Goal: Task Accomplishment & Management: Complete application form

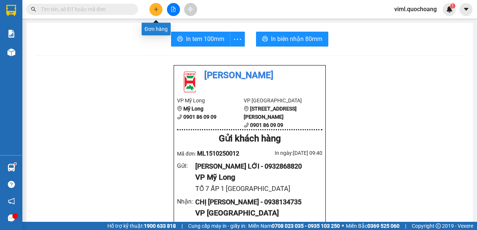
click at [156, 9] on icon "plus" at bounding box center [156, 9] width 0 height 4
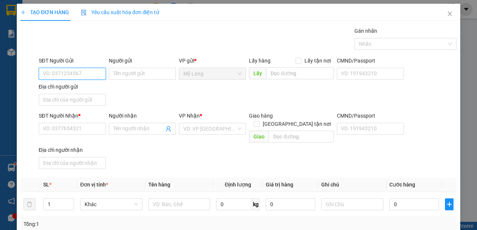
click at [88, 75] on input "SĐT Người Gửi" at bounding box center [72, 74] width 67 height 12
type input "0942840682"
click at [114, 68] on input "Người gửi" at bounding box center [142, 74] width 67 height 12
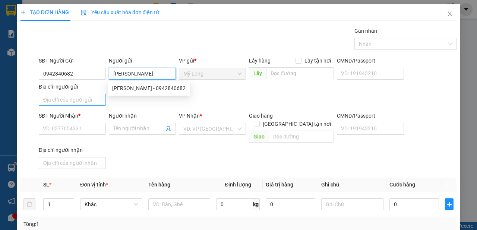
type input "[PERSON_NAME]"
click at [75, 101] on input "Địa chỉ người gửi" at bounding box center [72, 100] width 67 height 12
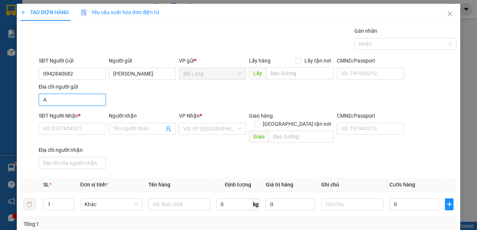
type input "A"
type input "Â"
type input "ẤP 3 BÌNH HÀNG [GEOGRAPHIC_DATA]"
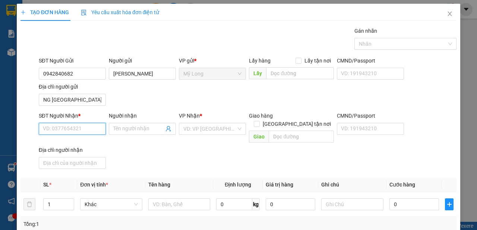
click at [82, 132] on input "SĐT Người Nhận *" at bounding box center [72, 129] width 67 height 12
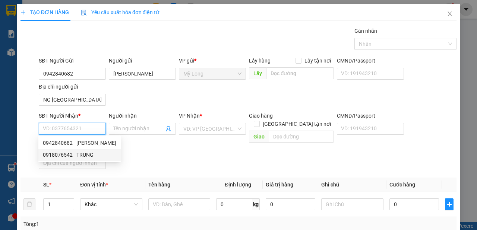
click at [84, 157] on div "0918076542 - TRUNG" at bounding box center [79, 155] width 73 height 8
type input "0918076542"
type input "TRUNG"
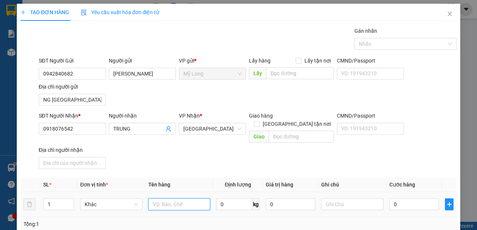
click at [179, 199] on input "text" at bounding box center [179, 205] width 62 height 12
type input "T"
click at [151, 199] on input "THÙNG" at bounding box center [179, 205] width 62 height 12
click at [177, 199] on input "2THÙNG" at bounding box center [179, 205] width 62 height 12
type input "2THÙNG+ 1 BAO"
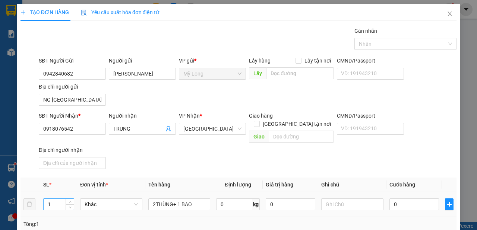
click at [54, 199] on input "1" at bounding box center [59, 204] width 31 height 11
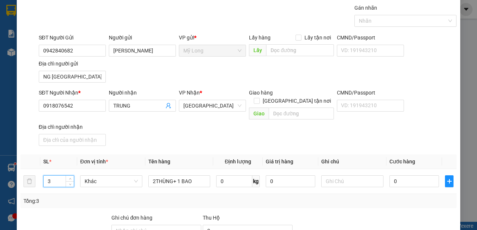
scroll to position [42, 0]
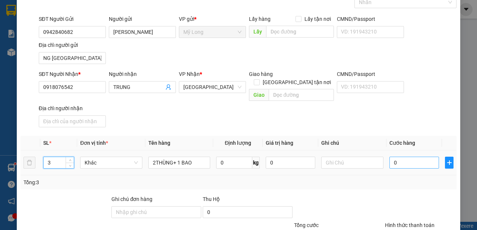
type input "3"
click at [409, 157] on input "0" at bounding box center [414, 163] width 50 height 12
type input "1"
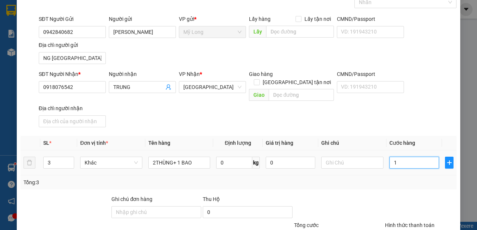
type input "14"
type input "140"
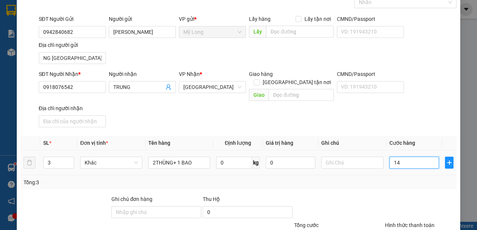
type input "140"
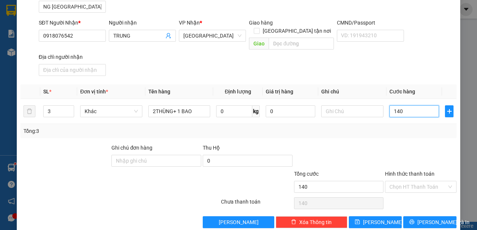
scroll to position [96, 0]
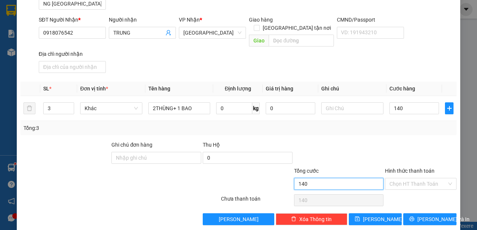
type input "140.000"
click at [347, 178] on input "140.000" at bounding box center [339, 184] width 90 height 12
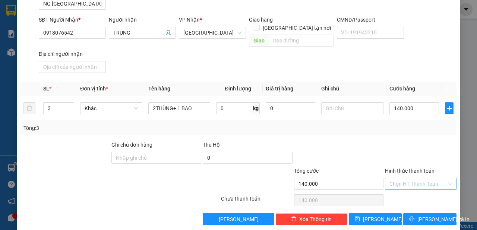
click at [404, 178] on input "Hình thức thanh toán" at bounding box center [417, 183] width 57 height 11
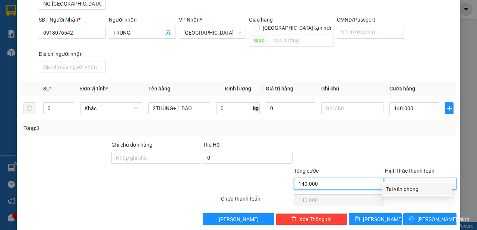
click at [332, 178] on input "140.000" at bounding box center [339, 184] width 90 height 12
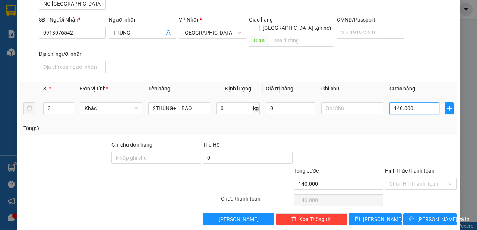
click at [417, 102] on input "140.000" at bounding box center [414, 108] width 50 height 12
type input "0"
type input "01"
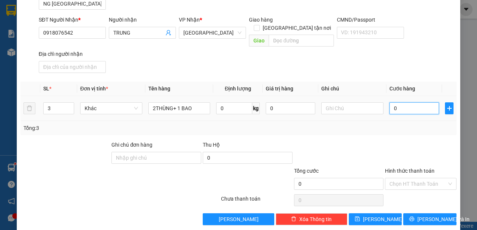
type input "1"
type input "013"
type input "13"
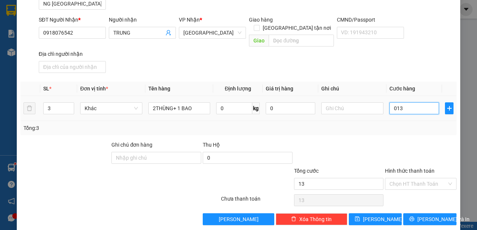
type input "0.130"
type input "130"
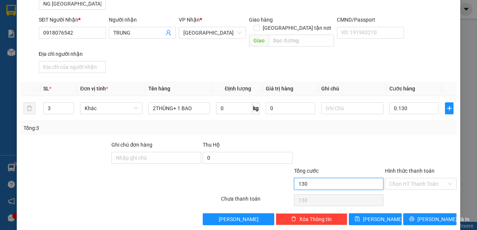
type input "130.000"
drag, startPoint x: 362, startPoint y: 176, endPoint x: 391, endPoint y: 173, distance: 28.6
click at [363, 178] on input "130.000" at bounding box center [339, 184] width 90 height 12
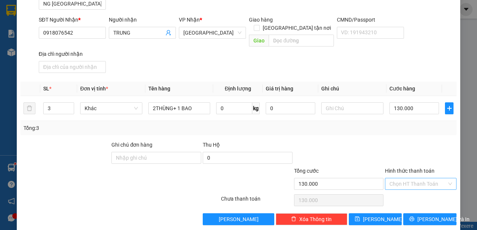
click at [391, 178] on input "Hình thức thanh toán" at bounding box center [417, 183] width 57 height 11
click at [394, 188] on div "Tại văn phòng" at bounding box center [417, 189] width 62 height 8
type input "0"
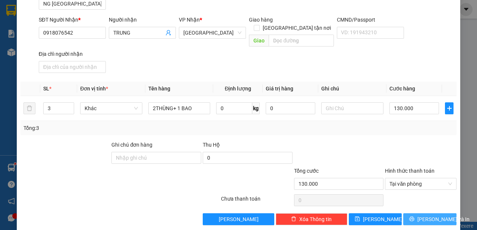
click at [411, 214] on button "[PERSON_NAME] và In" at bounding box center [429, 220] width 53 height 12
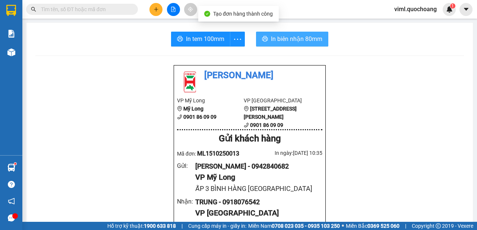
click at [282, 43] on span "In biên nhận 80mm" at bounding box center [296, 38] width 51 height 9
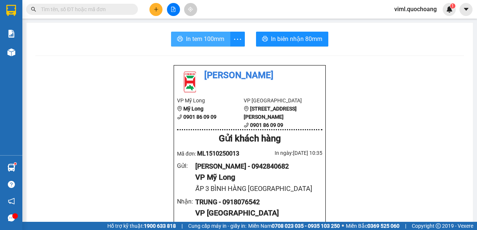
click at [194, 40] on span "In tem 100mm" at bounding box center [205, 38] width 38 height 9
click at [205, 44] on span "In tem 100mm" at bounding box center [205, 38] width 38 height 9
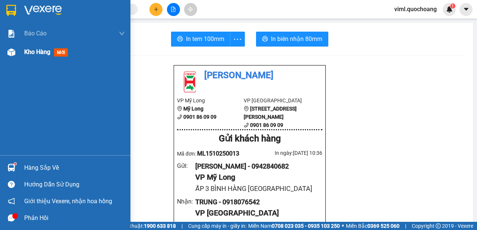
click at [29, 56] on span "Kho hàng" at bounding box center [37, 51] width 26 height 7
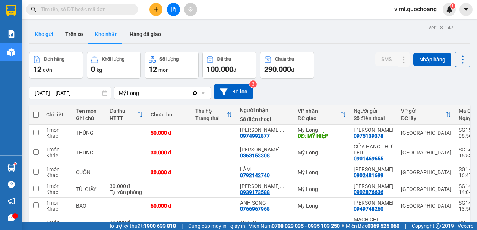
click at [53, 26] on button "Kho gửi" at bounding box center [44, 34] width 30 height 18
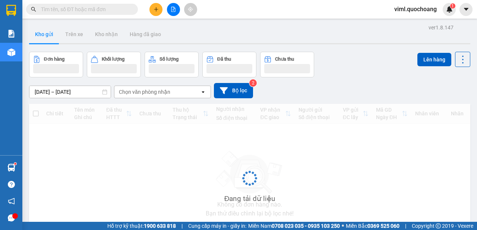
click at [44, 39] on button "Kho gửi" at bounding box center [44, 34] width 30 height 18
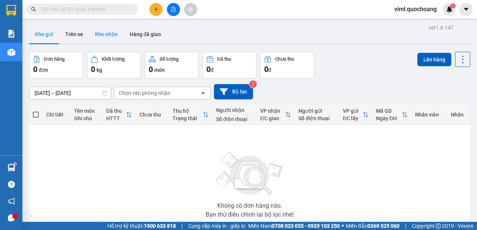
drag, startPoint x: 108, startPoint y: 23, endPoint x: 104, endPoint y: 37, distance: 14.3
click at [107, 24] on div "ver 1.8.147 Kho gửi Trên xe Kho nhận Hàng đã giao Đơn hàng 0 đơn Khối lượng 0 k…" at bounding box center [249, 145] width 447 height 246
drag, startPoint x: 104, startPoint y: 37, endPoint x: 137, endPoint y: 42, distance: 33.7
click at [104, 37] on button "Kho nhận" at bounding box center [106, 34] width 35 height 18
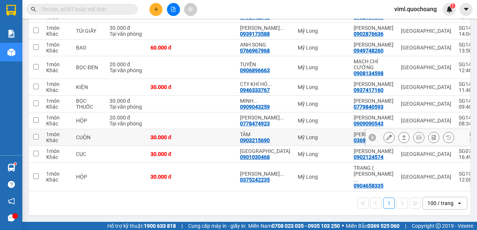
scroll to position [205, 0]
click at [155, 202] on div "1 100 / trang open" at bounding box center [249, 203] width 435 height 13
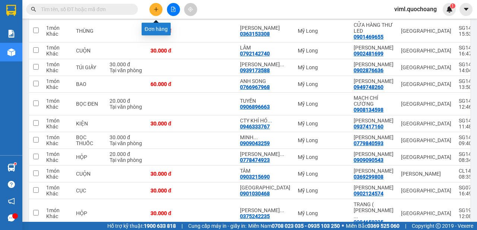
click at [158, 13] on button at bounding box center [155, 9] width 13 height 13
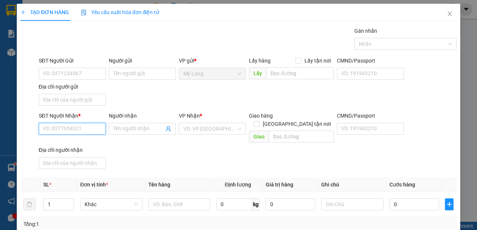
click at [85, 129] on input "SĐT Người Nhận *" at bounding box center [72, 129] width 67 height 12
click at [67, 146] on div "0977673328 - [PERSON_NAME]" at bounding box center [79, 143] width 73 height 8
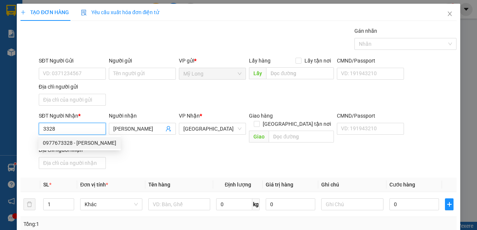
type input "0977673328"
type input "[PERSON_NAME]"
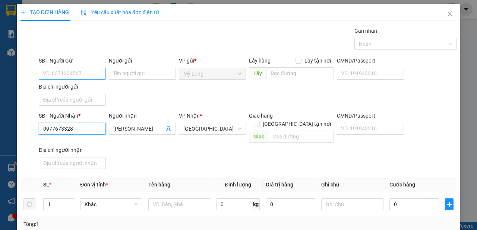
type input "0977673328"
click at [78, 77] on input "SĐT Người Gửi" at bounding box center [72, 74] width 67 height 12
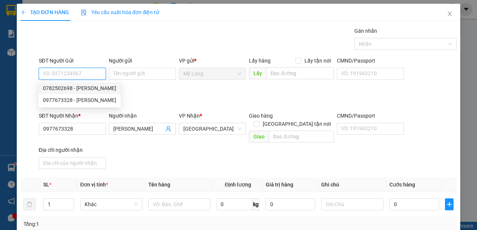
click at [80, 91] on div "0782502698 - [PERSON_NAME]" at bounding box center [79, 88] width 73 height 8
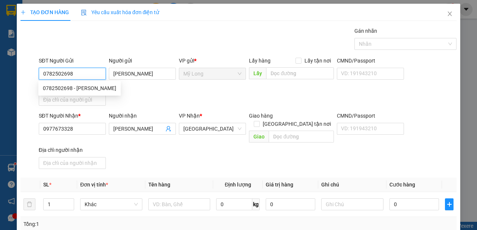
type input "0782502698"
type input "[PERSON_NAME]"
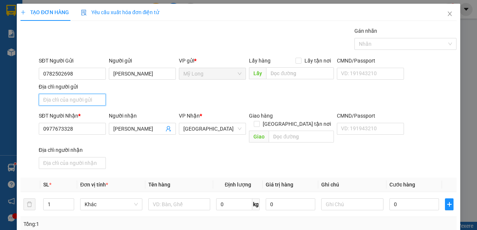
click at [76, 97] on input "Địa chỉ người gửi" at bounding box center [72, 100] width 67 height 12
type input "A"
type input "Â"
type input "A"
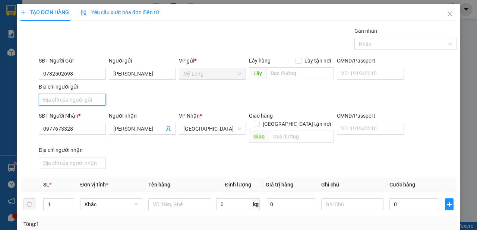
type input "Â"
type input "ẤP 2 MỸ HIÊP [GEOGRAPHIC_DATA]"
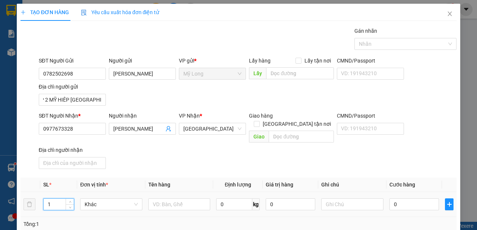
click at [64, 199] on input "1" at bounding box center [59, 204] width 31 height 11
type input "3"
type input "2"
click at [153, 199] on input "text" at bounding box center [179, 205] width 62 height 12
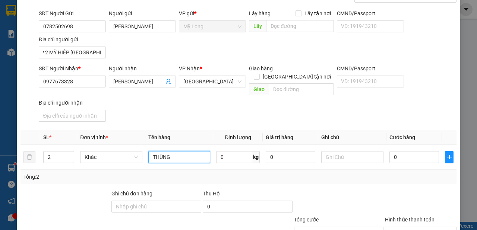
scroll to position [83, 0]
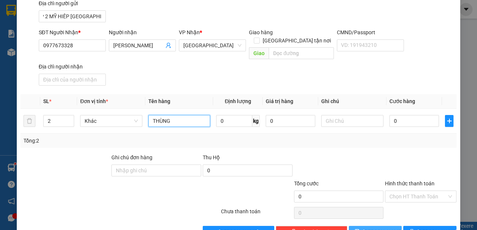
type input "THÙNG"
click at [377, 228] on span "[PERSON_NAME]" at bounding box center [383, 232] width 40 height 8
type input "1"
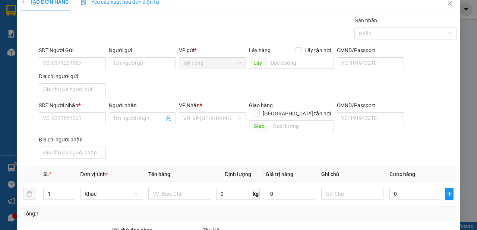
scroll to position [0, 0]
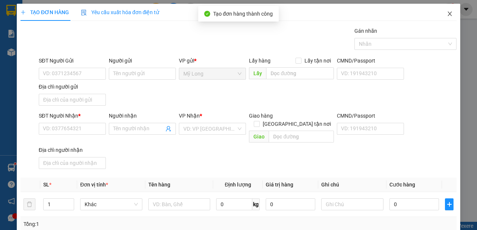
click at [447, 15] on icon "close" at bounding box center [450, 14] width 6 height 6
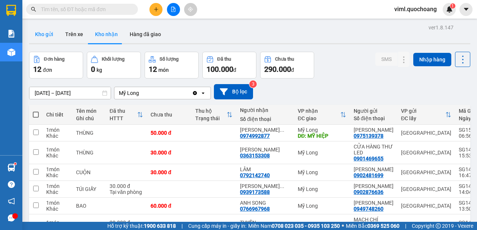
click at [54, 38] on button "Kho gửi" at bounding box center [44, 34] width 30 height 18
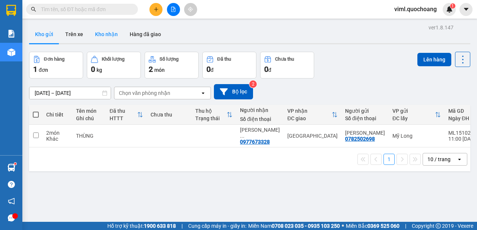
click at [106, 41] on button "Kho nhận" at bounding box center [106, 34] width 35 height 18
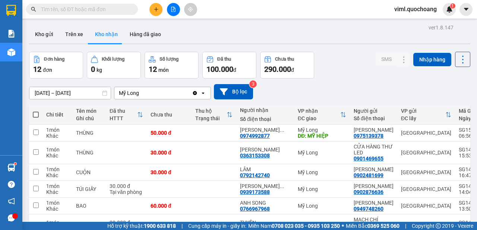
click at [44, 45] on div "ver 1.8.147 Kho gửi Trên xe Kho nhận Hàng đã giao Đơn hàng 12 đơn Khối lượng 0 …" at bounding box center [249, 199] width 447 height 354
click at [41, 39] on button "Kho gửi" at bounding box center [44, 34] width 30 height 18
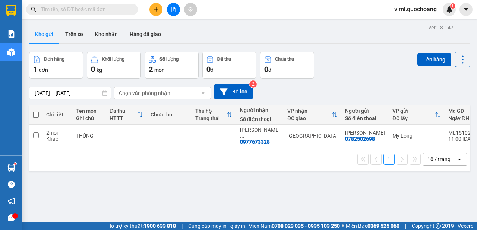
click at [164, 11] on div at bounding box center [173, 9] width 56 height 13
click at [153, 9] on button at bounding box center [155, 9] width 13 height 13
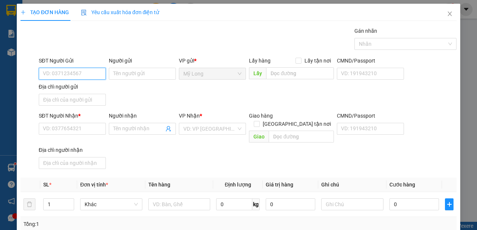
click at [87, 75] on input "SĐT Người Gửi" at bounding box center [72, 74] width 67 height 12
type input "0987093940"
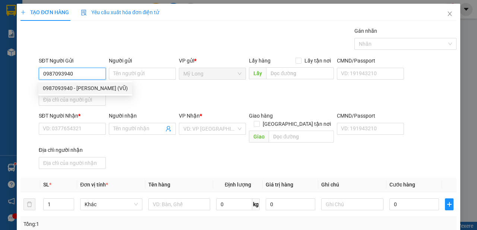
click at [115, 90] on div "0987093940 - [PERSON_NAME] (VŨ)" at bounding box center [85, 88] width 85 height 8
type input "[PERSON_NAME] (VŨ)"
type input "0987093940"
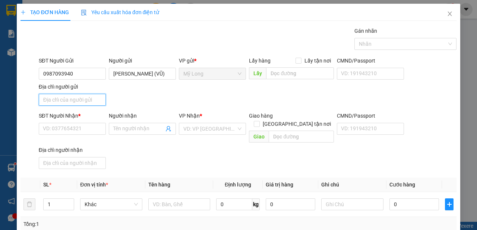
click at [86, 102] on input "Địa chỉ người gửi" at bounding box center [72, 100] width 67 height 12
type input "A"
type input "Â"
type input "ẤP 2 [GEOGRAPHIC_DATA]"
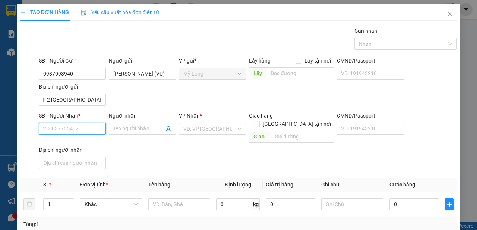
click at [59, 130] on input "SĐT Người Nhận *" at bounding box center [72, 129] width 67 height 12
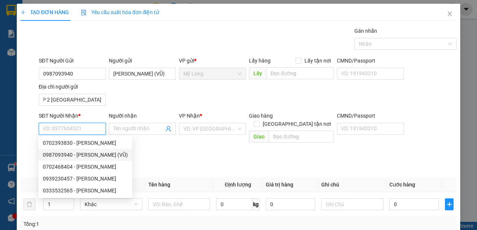
click at [111, 157] on div "0987093940 - [PERSON_NAME] (VŨ)" at bounding box center [85, 155] width 85 height 8
type input "0987093940"
type input "[PERSON_NAME] (VŨ)"
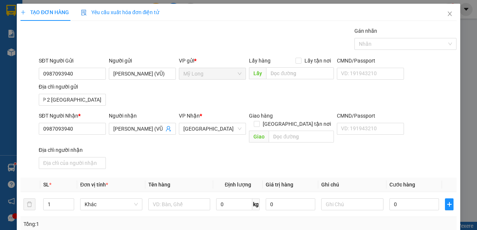
click at [88, 80] on div "SĐT Người Gửi 0987093940" at bounding box center [72, 70] width 67 height 26
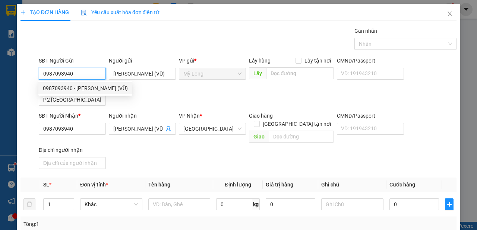
drag, startPoint x: 92, startPoint y: 73, endPoint x: 25, endPoint y: 82, distance: 67.4
click at [39, 80] on input "0987093940" at bounding box center [72, 74] width 67 height 12
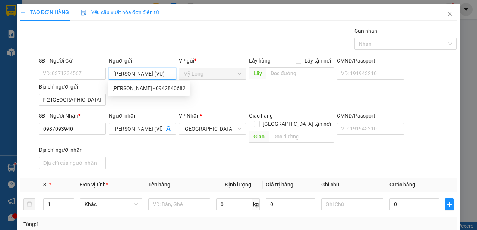
drag, startPoint x: 111, startPoint y: 75, endPoint x: 196, endPoint y: 80, distance: 84.8
click at [196, 80] on div "SĐT Người Gửi VD: 0371234567 Người gửi THẠCH QUỐC CƯỜNG (VŨ) VP gửi * Mỹ Long L…" at bounding box center [247, 83] width 421 height 52
type input ")"
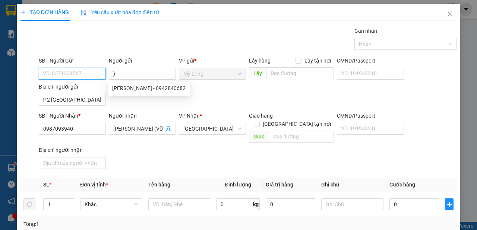
click at [88, 73] on input "SĐT Người Gửi" at bounding box center [72, 74] width 67 height 12
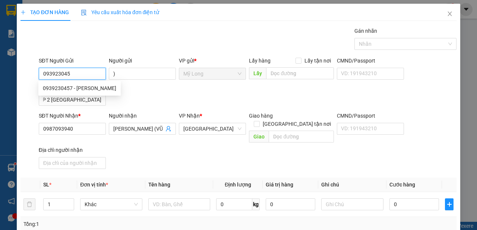
type input "0939230457"
click at [91, 88] on div "0939230457 - [PERSON_NAME]" at bounding box center [79, 88] width 73 height 8
type input "[PERSON_NAME]"
type input "0939230457"
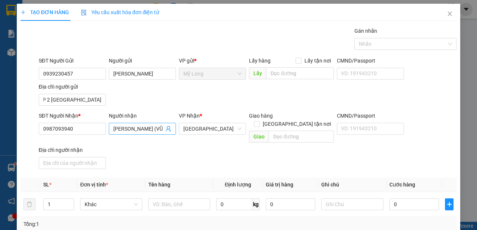
scroll to position [0, 13]
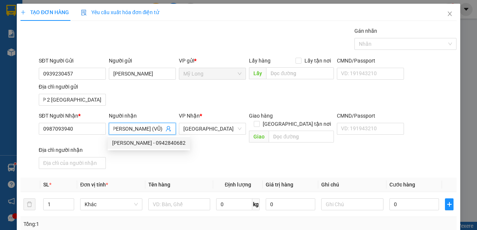
drag, startPoint x: 112, startPoint y: 129, endPoint x: 167, endPoint y: 138, distance: 55.6
click at [181, 142] on body "Kết quả tìm kiếm ( 0 ) Bộ lọc No Data viml.quochoang 1 Báo cáo Báo cáo dòng tiề…" at bounding box center [238, 115] width 477 height 230
click at [115, 126] on input "[PERSON_NAME] (VŨ)" at bounding box center [138, 129] width 51 height 8
drag, startPoint x: 111, startPoint y: 126, endPoint x: 132, endPoint y: 127, distance: 21.6
click at [132, 127] on span "[PERSON_NAME] (VŨ)" at bounding box center [142, 129] width 67 height 12
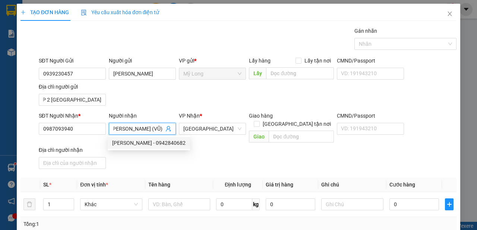
click at [162, 129] on input "[PERSON_NAME] (VŨ)" at bounding box center [138, 129] width 51 height 8
type input "T"
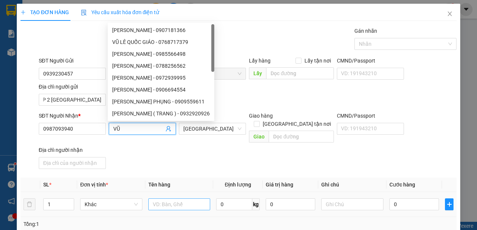
type input "VŨ"
click at [170, 199] on input "text" at bounding box center [179, 205] width 62 height 12
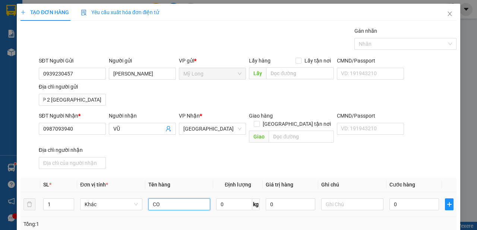
type input "C"
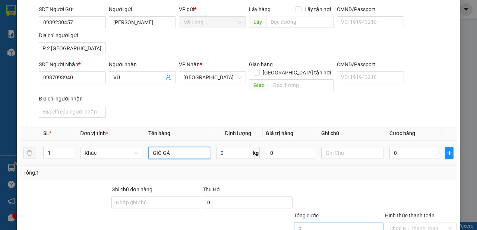
scroll to position [83, 0]
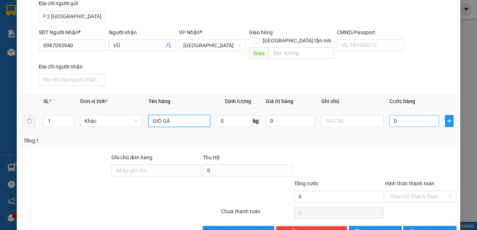
type input "GIỎ GÀ"
click at [410, 115] on input "0" at bounding box center [414, 121] width 50 height 12
type input "1"
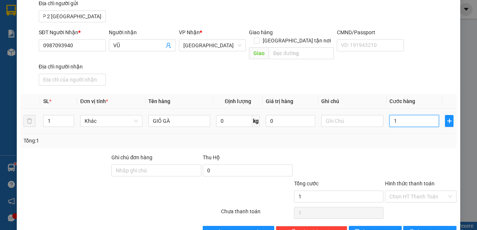
type input "10"
type input "100"
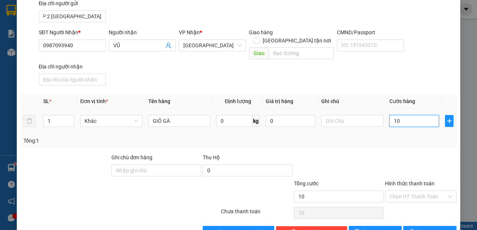
type input "100"
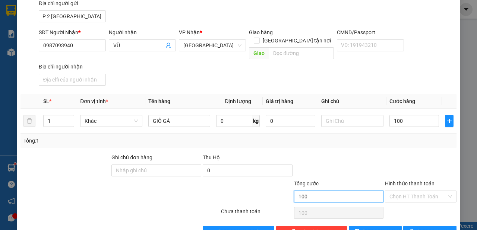
type input "100.000"
click at [372, 191] on input "100.000" at bounding box center [339, 197] width 90 height 12
click at [417, 226] on button "[PERSON_NAME] và In" at bounding box center [429, 232] width 53 height 12
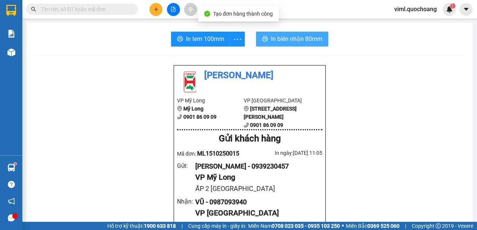
click at [287, 45] on button "In biên nhận 80mm" at bounding box center [292, 39] width 72 height 15
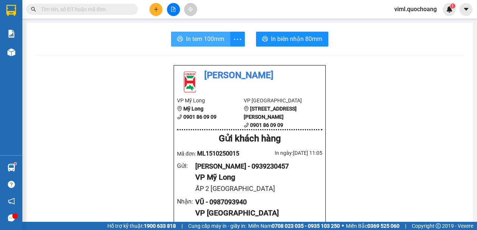
click at [203, 38] on span "In tem 100mm" at bounding box center [205, 38] width 38 height 9
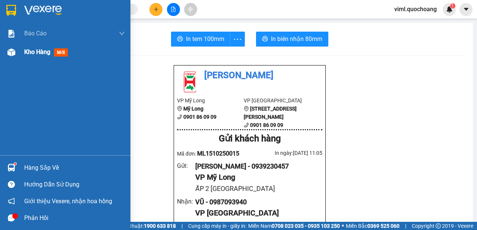
click at [31, 57] on div "Kho hàng mới" at bounding box center [74, 52] width 101 height 19
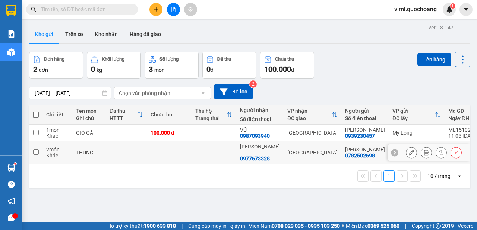
click at [406, 157] on button at bounding box center [411, 152] width 10 height 13
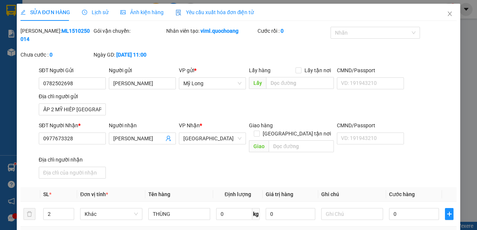
type input "0782502698"
type input "[PERSON_NAME]"
type input "ẤP 2 MỸ HIÊP [GEOGRAPHIC_DATA]"
type input "0977673328"
type input "[PERSON_NAME]"
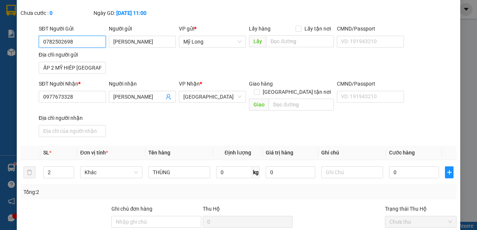
scroll to position [83, 0]
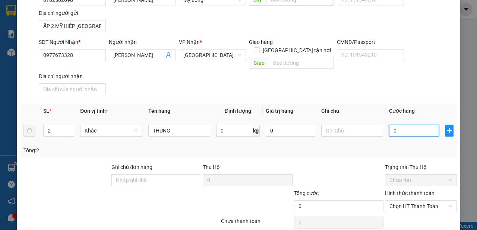
click at [404, 125] on input "0" at bounding box center [414, 131] width 50 height 12
type input "1"
type input "13"
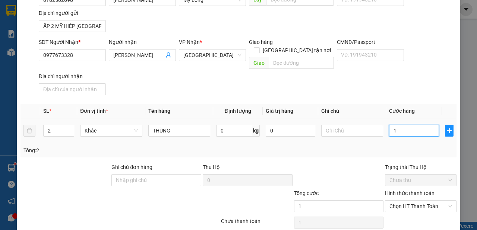
type input "13"
type input "130"
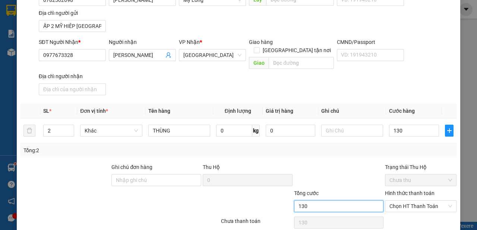
type input "130.000"
click at [332, 200] on input "130.000" at bounding box center [339, 206] width 90 height 12
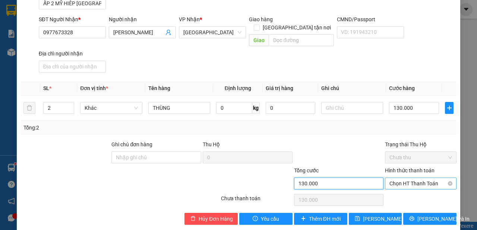
click at [405, 178] on span "Chọn HT Thanh Toán" at bounding box center [420, 183] width 63 height 11
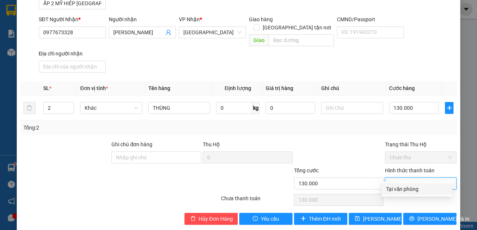
click at [410, 193] on div "Tại văn phòng" at bounding box center [417, 189] width 62 height 8
type input "0"
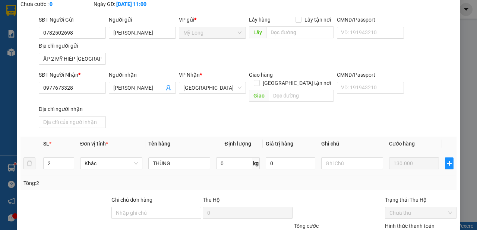
scroll to position [64, 0]
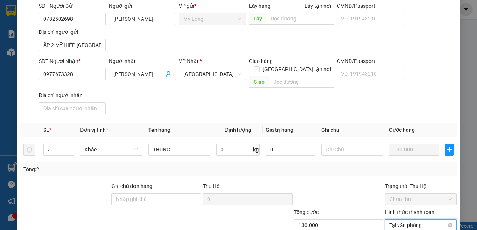
click at [413, 220] on span "Tại văn phòng" at bounding box center [420, 225] width 63 height 11
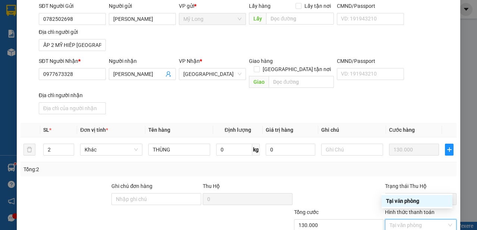
click at [413, 202] on div "Tại văn phòng" at bounding box center [417, 201] width 62 height 8
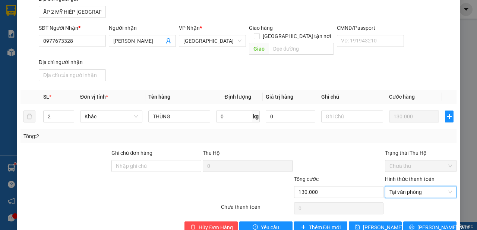
scroll to position [106, 0]
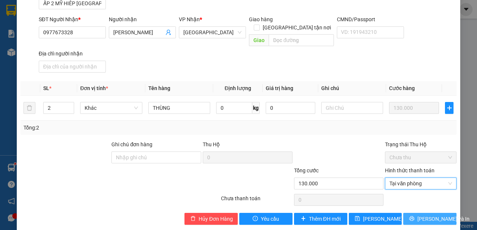
click at [418, 213] on button "[PERSON_NAME] và In" at bounding box center [429, 219] width 53 height 12
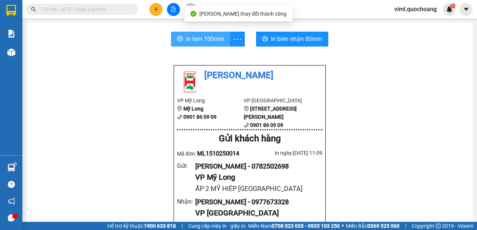
click at [214, 39] on span "In tem 100mm" at bounding box center [205, 38] width 38 height 9
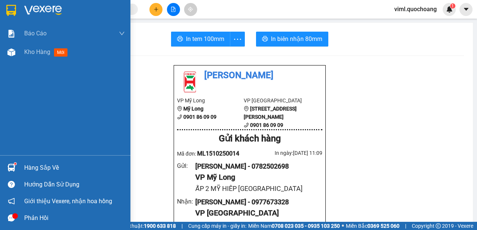
click at [16, 62] on div "Báo cáo Báo cáo dòng tiền (trạm) Doanh số tạo đơn theo VP gửi (trạm) Kho hàng m…" at bounding box center [65, 89] width 130 height 131
click at [29, 56] on div "Kho hàng mới" at bounding box center [47, 51] width 47 height 9
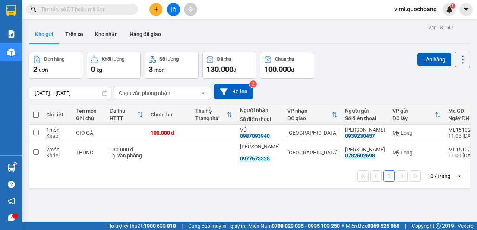
click at [161, 11] on button at bounding box center [155, 9] width 13 height 13
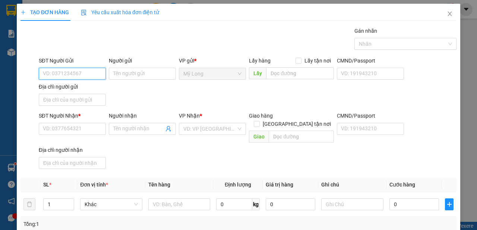
click at [86, 69] on input "SĐT Người Gửi" at bounding box center [72, 74] width 67 height 12
type input "0795810518"
click at [73, 87] on div "0795810518 - TUYỀN" at bounding box center [72, 88] width 58 height 8
type input "TUYỀN"
type input "0795810518"
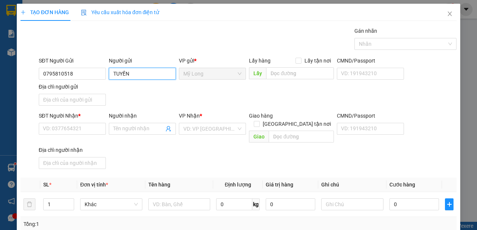
click at [112, 75] on input "TUYỀN" at bounding box center [142, 74] width 67 height 12
type input "[PERSON_NAME]"
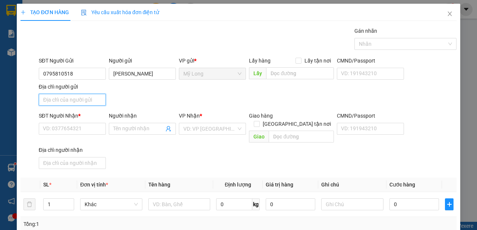
click at [88, 98] on input "Địa chỉ người gửi" at bounding box center [72, 100] width 67 height 12
type input "A"
type input "Â"
type input "ẤP 1 [GEOGRAPHIC_DATA]"
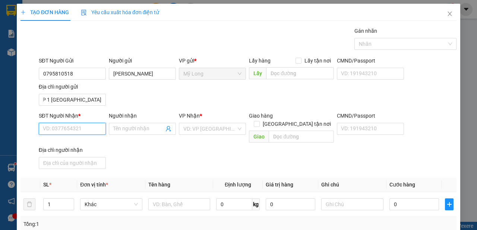
click at [75, 126] on input "SĐT Người Nhận *" at bounding box center [72, 129] width 67 height 12
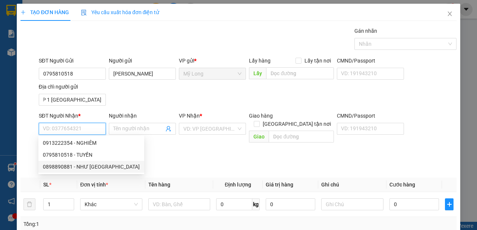
click at [84, 166] on div "0898890881 - NHƯ [GEOGRAPHIC_DATA]" at bounding box center [91, 167] width 97 height 8
type input "0898890881"
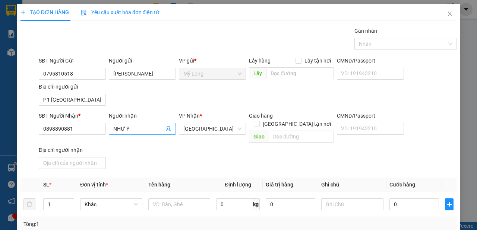
click at [108, 130] on div "Người nhận NHƯ Ý" at bounding box center [142, 129] width 70 height 34
click at [110, 130] on span "NHƯ Ý" at bounding box center [142, 129] width 67 height 12
click at [111, 129] on span "NHƯ Ý" at bounding box center [142, 129] width 67 height 12
click at [111, 128] on span "NHƯ Ý" at bounding box center [142, 129] width 67 height 12
type input "[PERSON_NAME]"
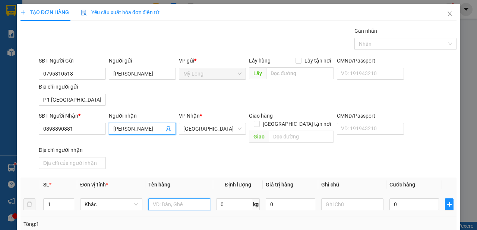
click at [166, 199] on input "text" at bounding box center [179, 205] width 62 height 12
type input "THÙNG"
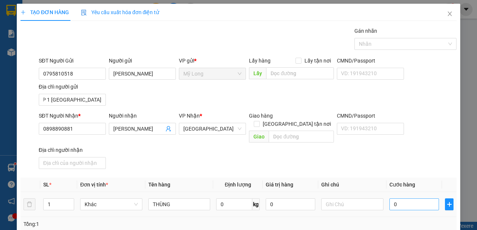
drag, startPoint x: 413, startPoint y: 183, endPoint x: 409, endPoint y: 195, distance: 12.5
click at [411, 190] on table "SL * Đơn vị tính * Tên hàng Định lượng Giá trị hàng Ghi chú Cước hàng 1 Khác TH…" at bounding box center [238, 197] width 436 height 39
click at [408, 199] on input "0" at bounding box center [414, 205] width 50 height 12
type input "3"
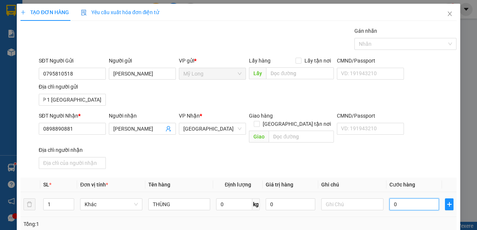
type input "3"
type input "30"
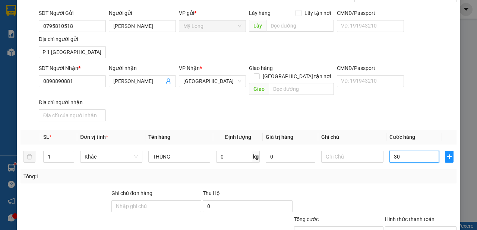
scroll to position [83, 0]
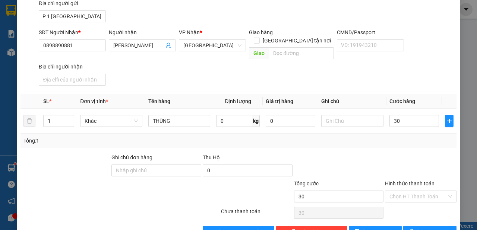
type input "30.000"
drag, startPoint x: 358, startPoint y: 197, endPoint x: 366, endPoint y: 194, distance: 8.3
click at [360, 196] on div "Transit Pickup Surcharge Ids Transit Deliver Surcharge Ids Transit Deliver Surc…" at bounding box center [238, 90] width 436 height 295
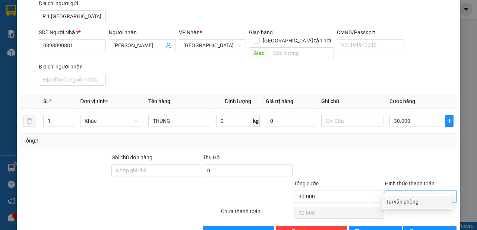
click at [396, 191] on input "Hình thức thanh toán" at bounding box center [417, 196] width 57 height 11
click at [398, 201] on div "Tại văn phòng" at bounding box center [417, 202] width 62 height 8
type input "0"
click at [418, 226] on button "[PERSON_NAME] và In" at bounding box center [429, 232] width 53 height 12
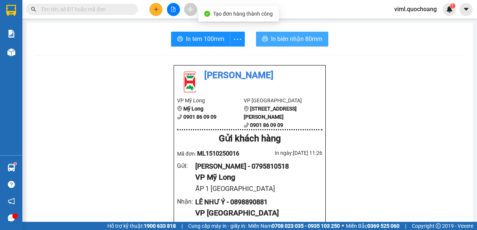
click at [280, 43] on span "In biên nhận 80mm" at bounding box center [296, 38] width 51 height 9
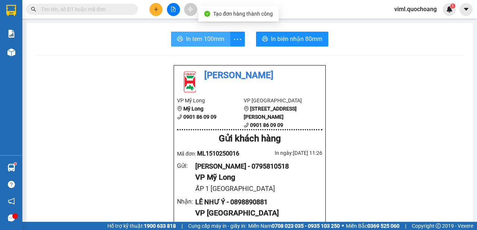
click at [205, 41] on span "In tem 100mm" at bounding box center [205, 38] width 38 height 9
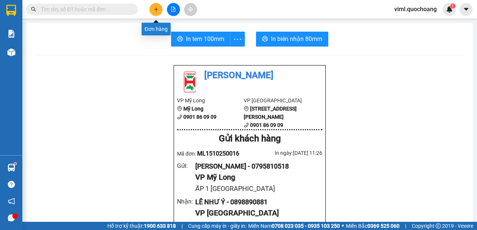
click at [152, 10] on button at bounding box center [155, 9] width 13 height 13
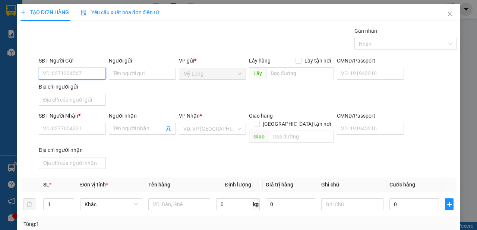
click at [88, 70] on input "SĐT Người Gửi" at bounding box center [72, 74] width 67 height 12
type input "0939404923"
click at [126, 79] on input "Người gửi" at bounding box center [142, 74] width 67 height 12
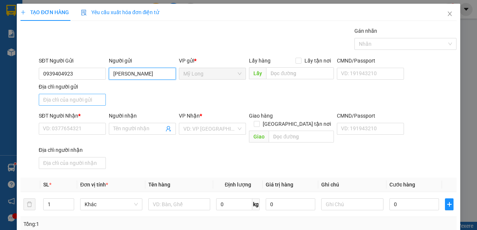
type input "[PERSON_NAME]"
click at [83, 103] on input "Địa chỉ người gửi" at bounding box center [72, 100] width 67 height 12
type input "A"
type input "Â"
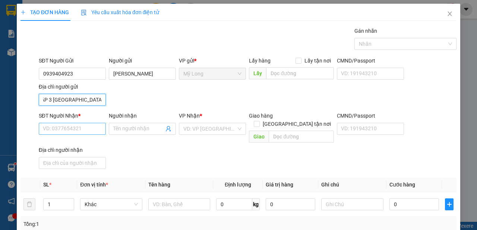
type input "ẤP 3 [GEOGRAPHIC_DATA]"
click at [73, 126] on input "SĐT Người Nhận *" at bounding box center [72, 129] width 67 height 12
click at [83, 129] on input "SĐT Người Nhận *" at bounding box center [72, 129] width 67 height 12
type input "0377428117"
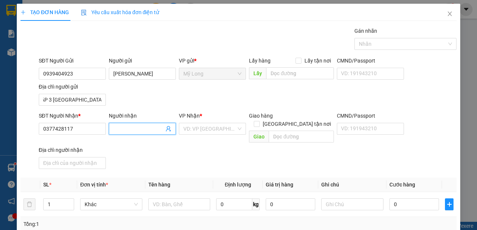
click at [123, 129] on input "Người nhận" at bounding box center [138, 129] width 51 height 8
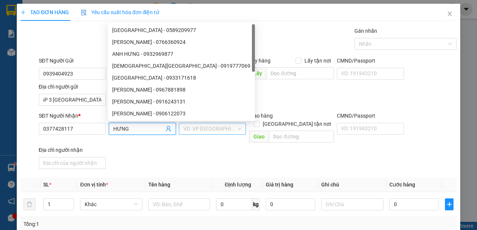
type input "HƯNG"
click at [202, 130] on input "search" at bounding box center [209, 128] width 53 height 11
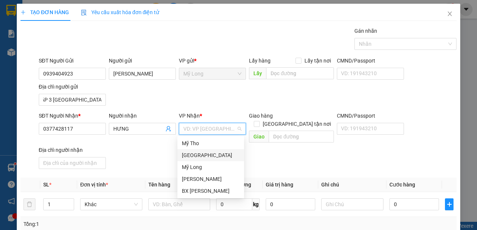
click at [196, 156] on div "[GEOGRAPHIC_DATA]" at bounding box center [211, 155] width 58 height 8
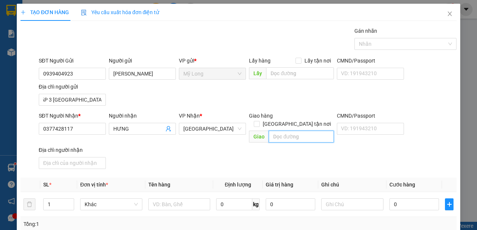
drag, startPoint x: 287, startPoint y: 126, endPoint x: 284, endPoint y: 136, distance: 9.9
click at [287, 131] on input "text" at bounding box center [301, 137] width 65 height 12
type input "BXMT"
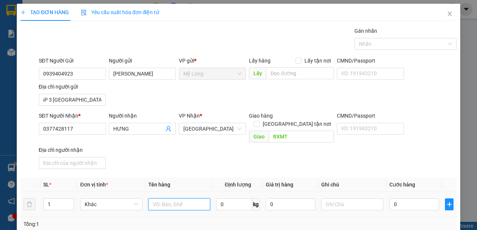
click at [196, 199] on input "text" at bounding box center [179, 205] width 62 height 12
type input "THÙNG"
click at [396, 199] on input "0" at bounding box center [414, 205] width 50 height 12
type input "5"
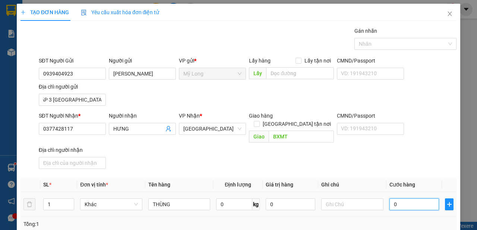
type input "5"
type input "50"
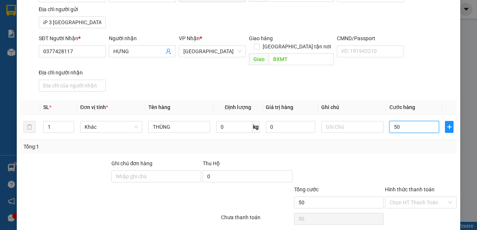
scroll to position [96, 0]
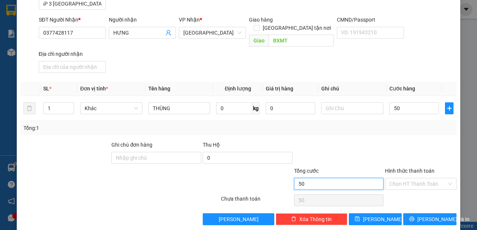
type input "50.000"
drag, startPoint x: 355, startPoint y: 174, endPoint x: 402, endPoint y: 173, distance: 47.0
click at [356, 178] on input "50.000" at bounding box center [339, 184] width 90 height 12
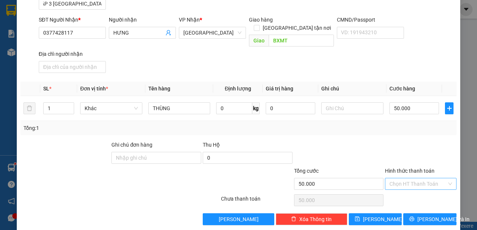
click at [405, 178] on input "Hình thức thanh toán" at bounding box center [417, 183] width 57 height 11
click at [408, 187] on div "Tại văn phòng" at bounding box center [417, 189] width 62 height 8
type input "0"
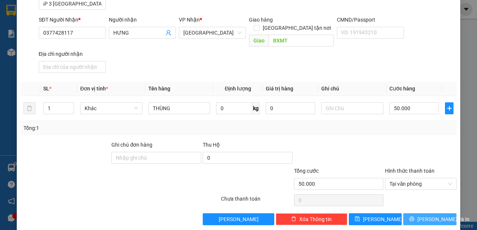
click at [414, 216] on icon "printer" at bounding box center [411, 218] width 5 height 5
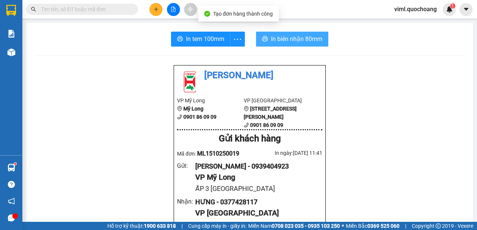
click at [316, 43] on span "In biên nhận 80mm" at bounding box center [296, 38] width 51 height 9
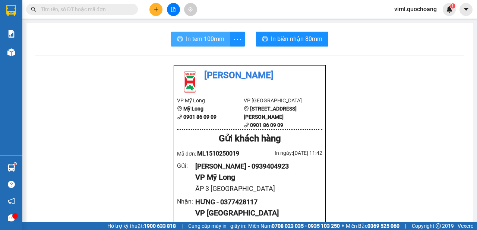
click at [213, 38] on span "In tem 100mm" at bounding box center [205, 38] width 38 height 9
click at [202, 41] on span "In tem 100mm" at bounding box center [205, 38] width 38 height 9
click at [214, 45] on button "In tem 100mm" at bounding box center [200, 39] width 59 height 15
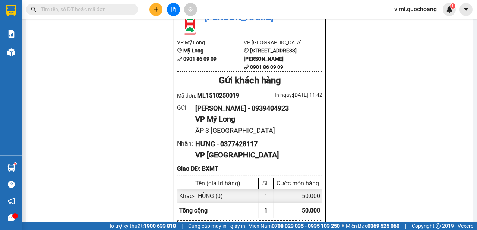
scroll to position [83, 0]
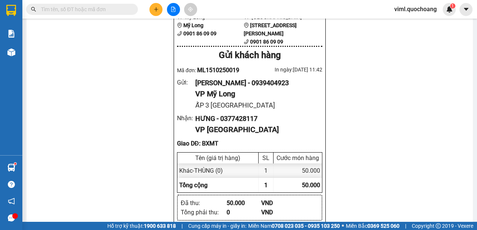
click at [159, 7] on button at bounding box center [155, 9] width 13 height 13
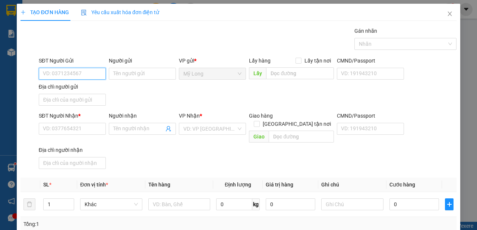
click at [69, 76] on input "SĐT Người Gửi" at bounding box center [72, 74] width 67 height 12
click at [72, 75] on input "0962667007" at bounding box center [72, 74] width 67 height 12
click at [66, 75] on input "0962667007" at bounding box center [72, 74] width 67 height 12
type input "0962667307"
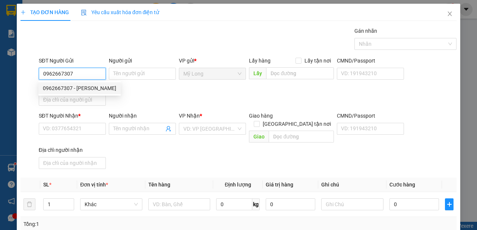
click at [115, 89] on div "0962667307 - [PERSON_NAME]" at bounding box center [79, 88] width 73 height 8
type input "[PERSON_NAME]"
type input "0962667307"
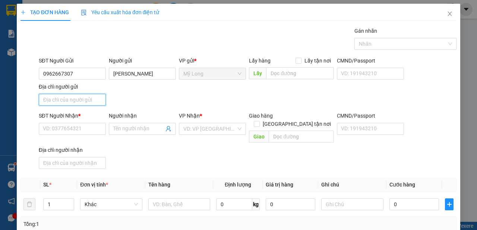
click at [96, 103] on input "Địa chỉ người gửi" at bounding box center [72, 100] width 67 height 12
type input "858 TỔ 46 ẤP [GEOGRAPHIC_DATA]"
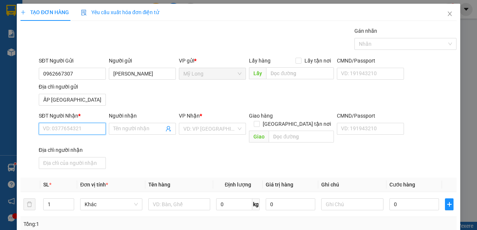
click at [89, 128] on input "SĐT Người Nhận *" at bounding box center [72, 129] width 67 height 12
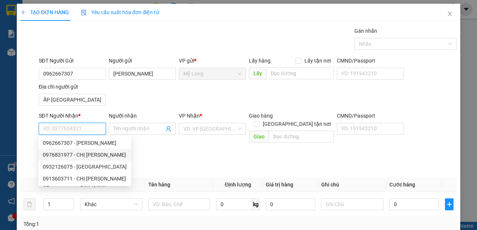
click at [90, 154] on div "0976831977 - CHỊ [PERSON_NAME]" at bounding box center [85, 155] width 84 height 8
type input "0976831977"
type input "CHỊ [PERSON_NAME]"
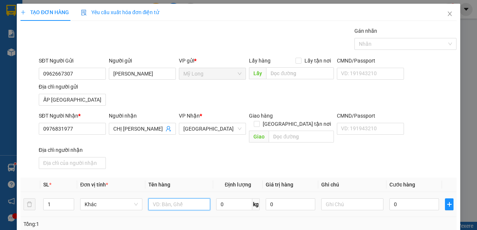
click at [167, 199] on input "text" at bounding box center [179, 205] width 62 height 12
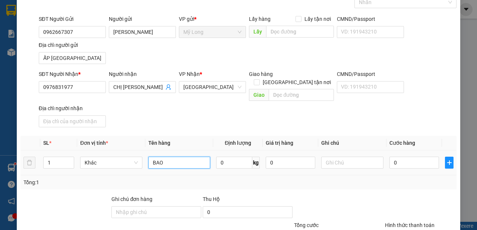
type input "BAO"
click at [393, 164] on td "0" at bounding box center [414, 163] width 56 height 25
click at [403, 157] on input "0" at bounding box center [414, 163] width 50 height 12
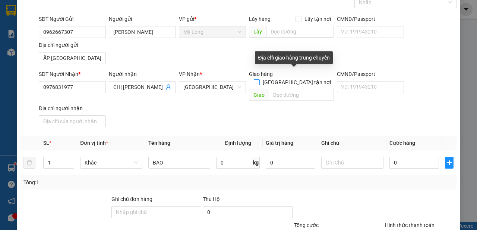
click at [259, 79] on input "[GEOGRAPHIC_DATA] tận nơi" at bounding box center [256, 81] width 5 height 5
checkbox input "true"
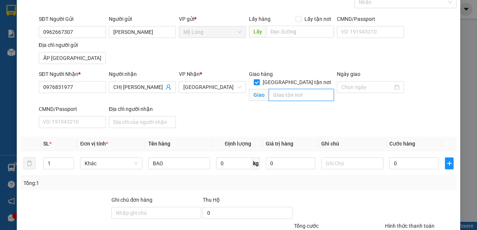
click at [285, 91] on input "text" at bounding box center [301, 95] width 65 height 12
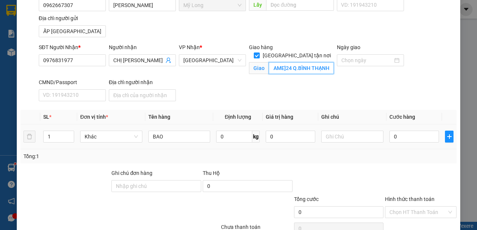
scroll to position [83, 0]
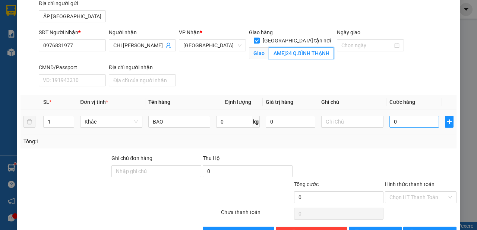
type input "58/22/9 Đ.[PERSON_NAME]24 Q.BÌNH THẠNH"
click at [405, 119] on input "0" at bounding box center [414, 122] width 50 height 12
type input "1"
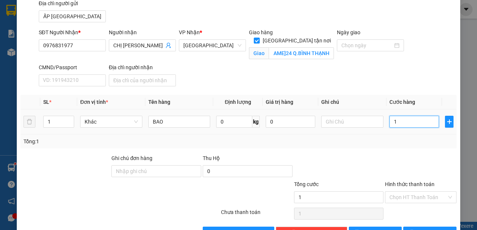
type input "15"
type input "150"
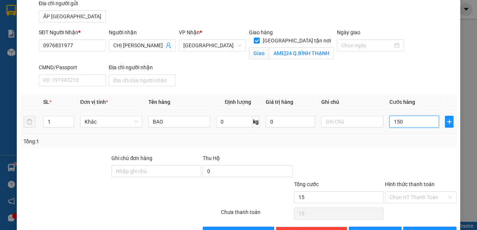
type input "150"
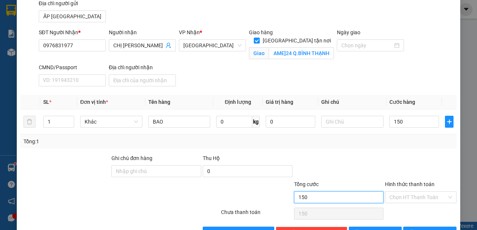
type input "150.000"
click at [361, 198] on input "150.000" at bounding box center [339, 198] width 90 height 12
drag, startPoint x: 415, startPoint y: 186, endPoint x: 413, endPoint y: 190, distance: 4.3
click at [415, 190] on div "Hình thức thanh toán" at bounding box center [421, 185] width 72 height 11
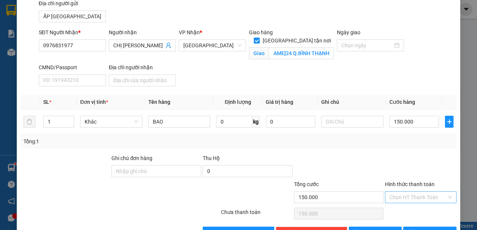
click at [413, 192] on input "Hình thức thanh toán" at bounding box center [417, 197] width 57 height 11
click at [401, 212] on div "Tại văn phòng" at bounding box center [417, 211] width 62 height 8
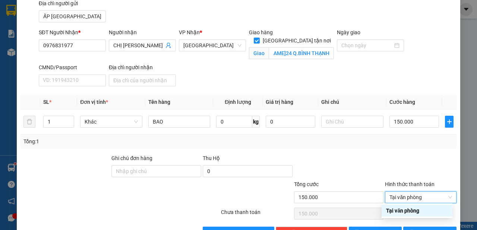
type input "0"
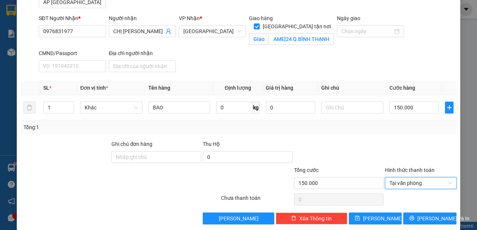
scroll to position [105, 0]
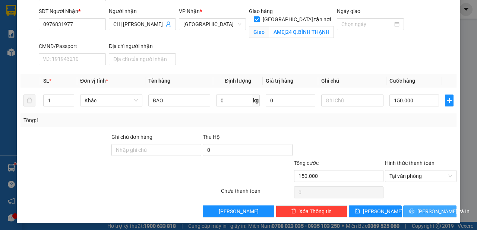
click at [418, 208] on button "[PERSON_NAME] và In" at bounding box center [429, 212] width 53 height 12
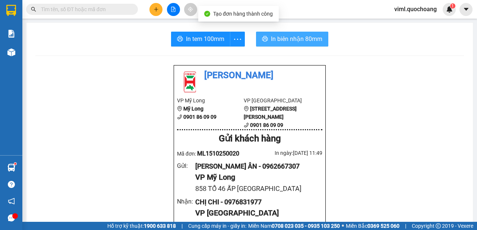
click at [282, 41] on span "In biên nhận 80mm" at bounding box center [296, 38] width 51 height 9
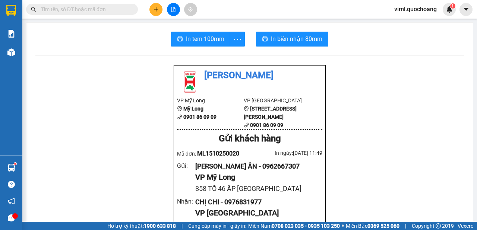
click at [192, 41] on span "In tem 100mm" at bounding box center [205, 38] width 38 height 9
click at [210, 44] on button "In tem 100mm" at bounding box center [200, 39] width 59 height 15
click at [196, 33] on button "In tem 100mm" at bounding box center [200, 39] width 59 height 15
click at [157, 9] on icon "plus" at bounding box center [156, 9] width 4 height 0
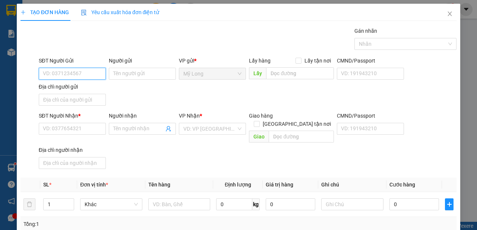
click at [91, 74] on input "SĐT Người Gửi" at bounding box center [72, 74] width 67 height 12
type input "0337049164"
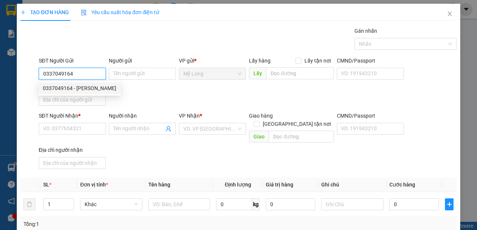
click at [101, 88] on div "0337049164 - [PERSON_NAME]" at bounding box center [79, 88] width 73 height 8
type input "[PERSON_NAME]"
type input "0337049164"
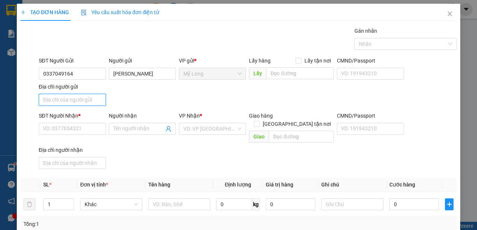
click at [92, 99] on input "Địa chỉ người gửi" at bounding box center [72, 100] width 67 height 12
type input "A"
type input "Â"
type input "ẤP BÌNH [GEOGRAPHIC_DATA]"
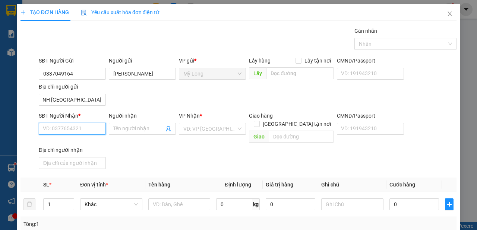
click at [79, 134] on input "SĐT Người Nhận *" at bounding box center [72, 129] width 67 height 12
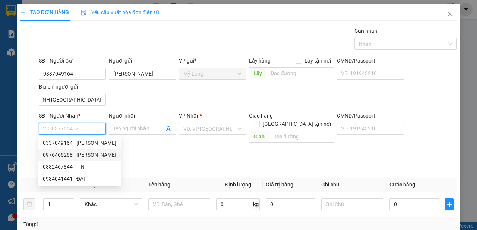
click at [97, 155] on div "0976466268 - [PERSON_NAME]" at bounding box center [79, 155] width 73 height 8
type input "0976466268"
type input "[PERSON_NAME]"
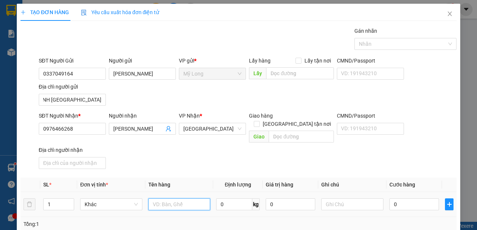
click at [162, 199] on input "text" at bounding box center [179, 205] width 62 height 12
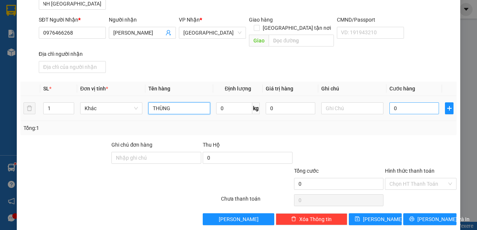
type input "THÙNG"
click at [418, 102] on input "0" at bounding box center [414, 108] width 50 height 12
type input "7"
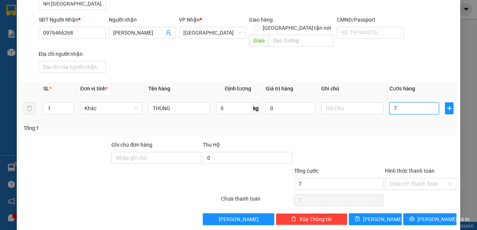
type input "70"
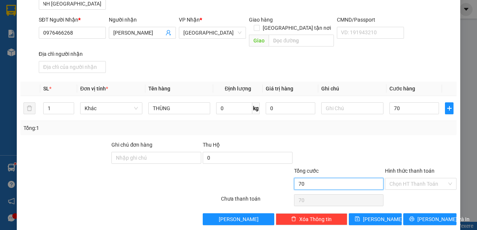
type input "70.000"
click at [349, 178] on input "70.000" at bounding box center [339, 184] width 90 height 12
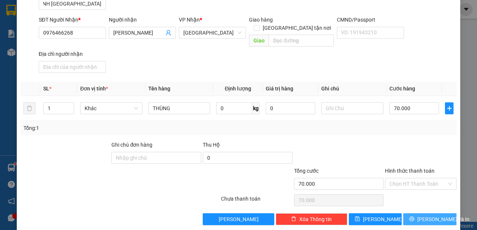
click at [418, 214] on button "[PERSON_NAME] và In" at bounding box center [429, 220] width 53 height 12
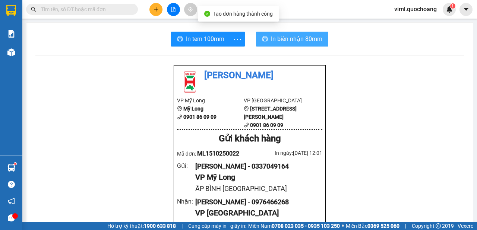
click at [284, 43] on span "In biên nhận 80mm" at bounding box center [296, 38] width 51 height 9
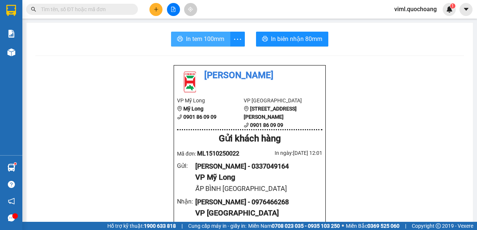
click at [221, 39] on span "In tem 100mm" at bounding box center [205, 38] width 38 height 9
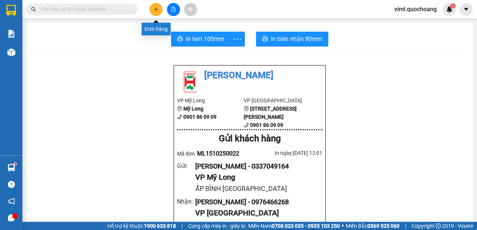
click at [158, 12] on icon "plus" at bounding box center [156, 9] width 5 height 5
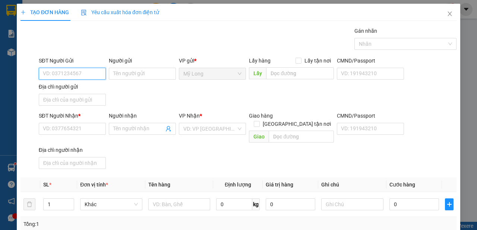
click at [95, 75] on input "SĐT Người Gửi" at bounding box center [72, 74] width 67 height 12
click at [92, 74] on input "SĐT Người Gửi" at bounding box center [72, 74] width 67 height 12
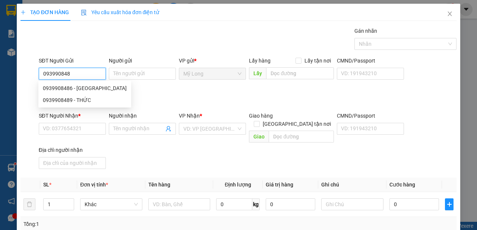
type input "0939908489"
click at [92, 87] on div "0939908489 - THỨC" at bounding box center [72, 88] width 58 height 8
type input "THỨC"
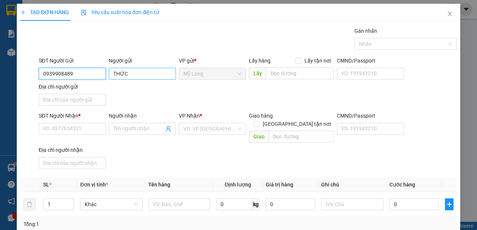
type input "0939908489"
click at [112, 75] on input "THỨC" at bounding box center [142, 74] width 67 height 12
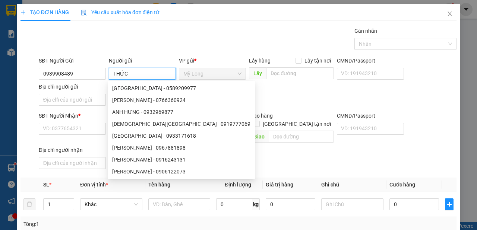
click at [131, 73] on input "THỨC" at bounding box center [142, 74] width 67 height 12
type input "T"
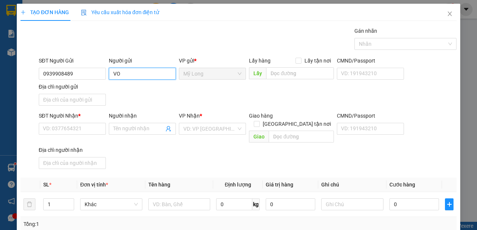
type input "V"
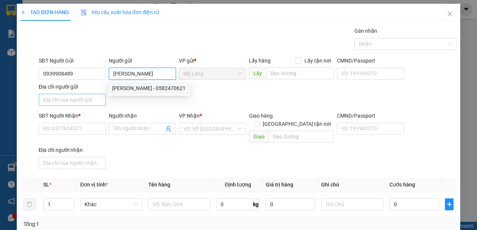
type input "[PERSON_NAME]"
click at [82, 102] on input "Địa chỉ người gửi" at bounding box center [72, 100] width 67 height 12
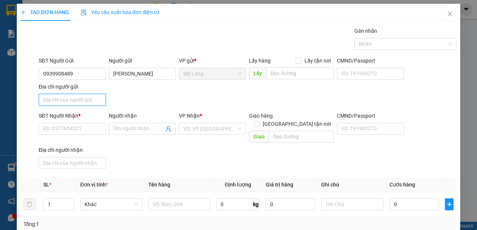
click at [94, 99] on input "Địa chỉ người gửi" at bounding box center [72, 100] width 67 height 12
type input "A"
type input "Â"
type input "ẤP BÌNH [GEOGRAPHIC_DATA]"
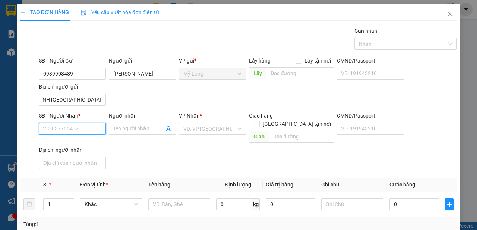
click at [65, 129] on input "SĐT Người Nhận *" at bounding box center [72, 129] width 67 height 12
type input "0345967697"
click at [77, 140] on div "0345967697 - GIÀU" at bounding box center [72, 143] width 58 height 8
type input "GIÀU"
type input "0345967697"
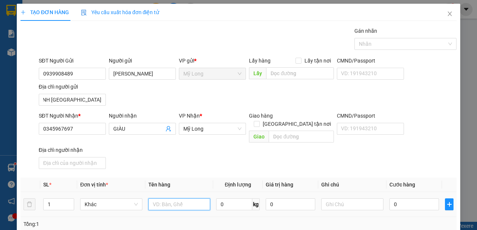
click at [196, 199] on input "text" at bounding box center [179, 205] width 62 height 12
click at [206, 135] on div "VP Nhận * Mỹ Long" at bounding box center [212, 125] width 67 height 26
click at [210, 130] on span "Mỹ Long" at bounding box center [212, 128] width 58 height 11
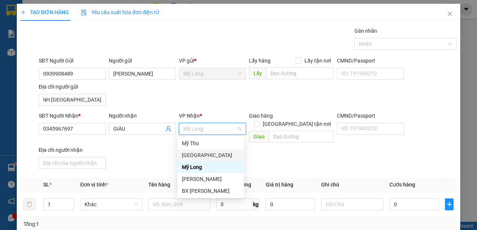
click at [201, 156] on div "[GEOGRAPHIC_DATA]" at bounding box center [211, 155] width 58 height 8
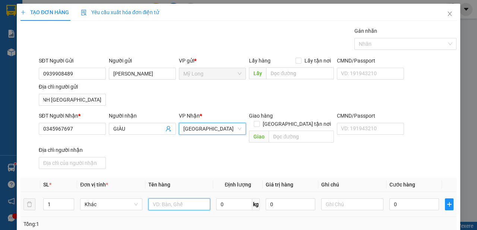
click at [175, 199] on input "text" at bounding box center [179, 205] width 62 height 12
click at [178, 199] on input "text" at bounding box center [179, 205] width 62 height 12
type input "H"
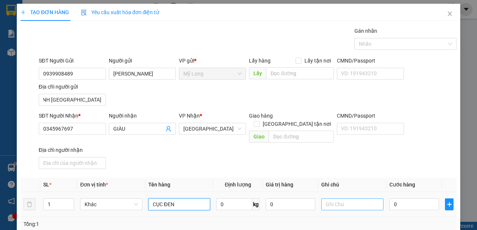
type input "CỤC ĐEN"
click at [331, 199] on input "text" at bounding box center [352, 205] width 62 height 12
type input "C"
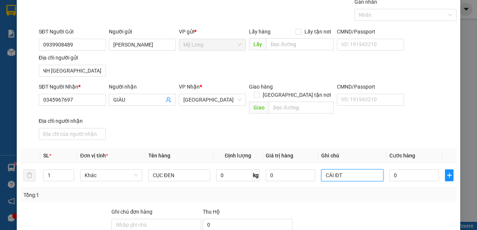
scroll to position [42, 0]
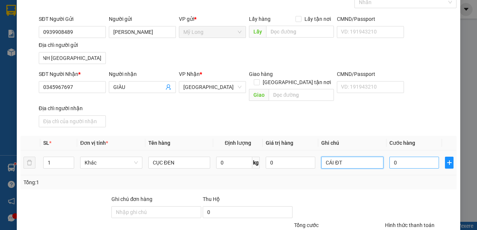
type input "CÁI ĐT"
click at [411, 157] on input "0" at bounding box center [414, 163] width 50 height 12
drag, startPoint x: 420, startPoint y: 152, endPoint x: 415, endPoint y: 154, distance: 4.7
click at [420, 157] on input "0" at bounding box center [414, 163] width 50 height 12
type input "05"
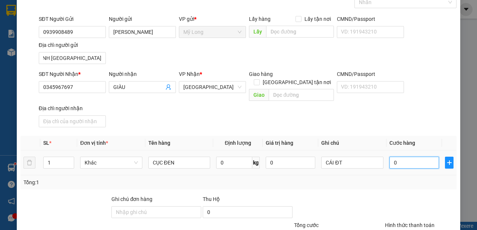
type input "5"
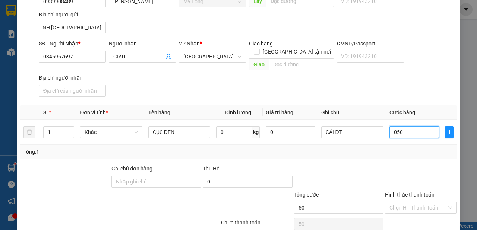
scroll to position [96, 0]
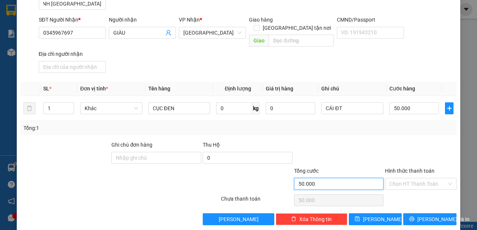
click at [353, 178] on input "50.000" at bounding box center [339, 184] width 90 height 12
click at [403, 178] on input "Hình thức thanh toán" at bounding box center [417, 183] width 57 height 11
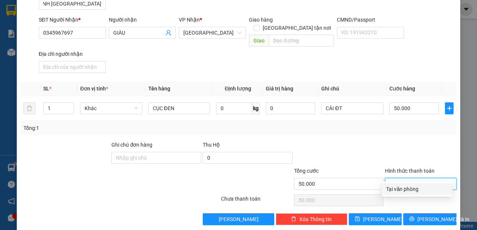
click at [399, 196] on div "Tại văn phòng Tại văn phòng" at bounding box center [417, 189] width 71 height 15
click at [398, 190] on div "Tại văn phòng" at bounding box center [417, 189] width 62 height 8
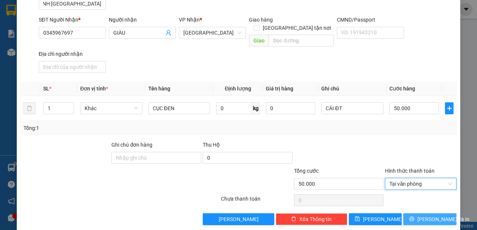
click at [410, 214] on button "[PERSON_NAME] và In" at bounding box center [429, 220] width 53 height 12
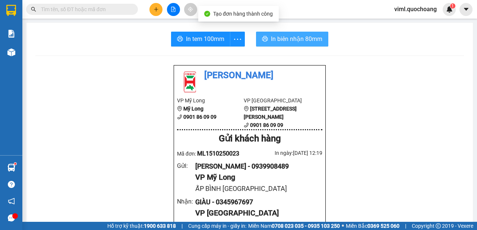
click at [301, 34] on button "In biên nhận 80mm" at bounding box center [292, 39] width 72 height 15
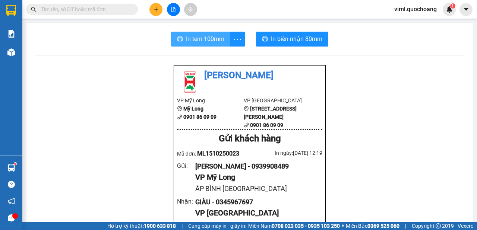
click at [209, 33] on button "In tem 100mm" at bounding box center [200, 39] width 59 height 15
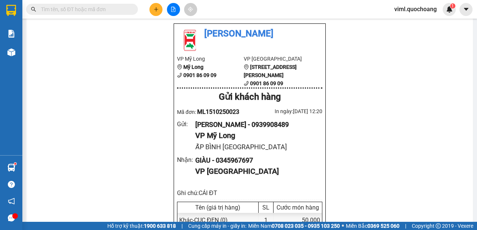
scroll to position [83, 0]
